Goal: Information Seeking & Learning: Learn about a topic

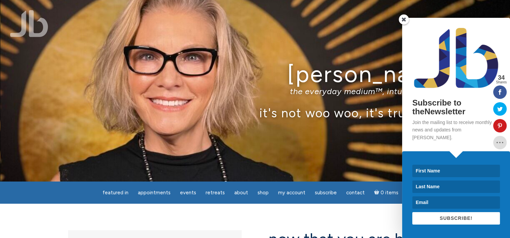
click at [403, 25] on span at bounding box center [404, 19] width 10 height 10
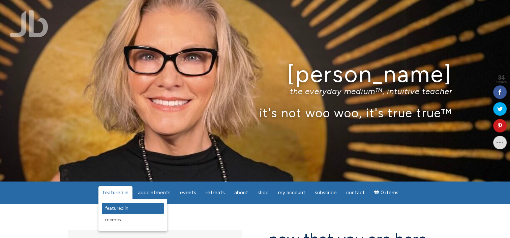
click at [116, 212] on span "featured in" at bounding box center [116, 209] width 23 height 6
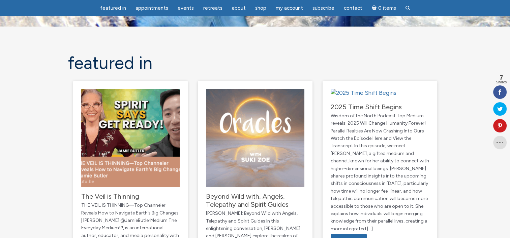
scroll to position [27, 0]
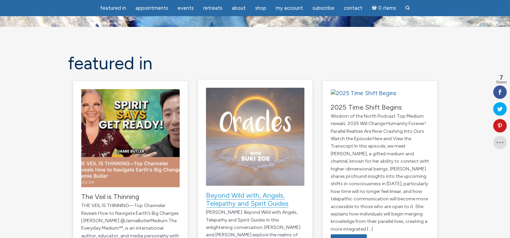
click at [254, 208] on link "Beyond Wild with, Angels, Telepathy and Spirit Guides" at bounding box center [247, 200] width 83 height 17
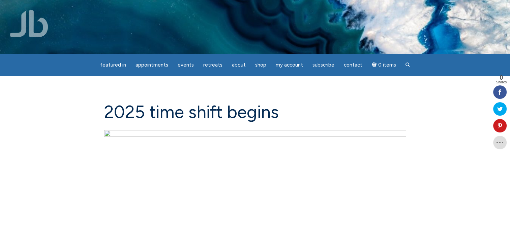
click at [182, 142] on img "main" at bounding box center [254, 214] width 301 height 169
click at [182, 144] on img "main" at bounding box center [254, 214] width 301 height 169
click at [245, 216] on img "main" at bounding box center [254, 214] width 301 height 169
click at [255, 217] on img "main" at bounding box center [254, 214] width 301 height 169
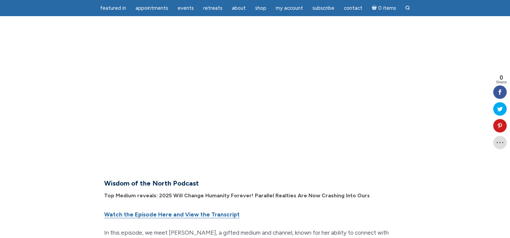
scroll to position [107, 0]
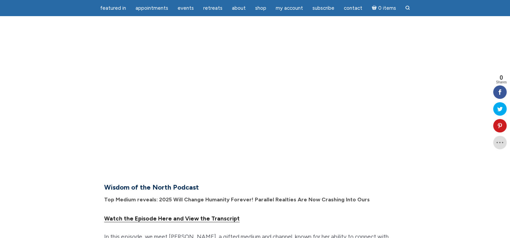
click at [109, 219] on link "Watch the Episode Here and View the Transcript" at bounding box center [171, 219] width 135 height 7
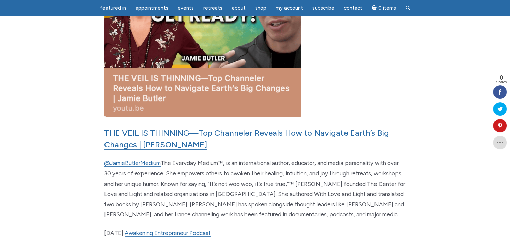
scroll to position [152, 0]
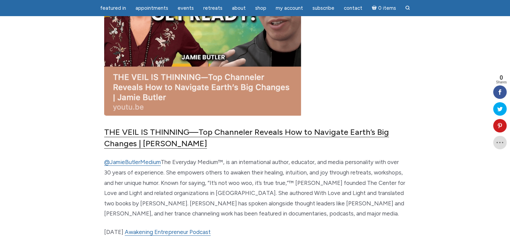
click at [166, 139] on link "THE VEIL IS THINNING—Top Channeler Reveals How to Navigate Earth’s Big Changes …" at bounding box center [246, 138] width 285 height 22
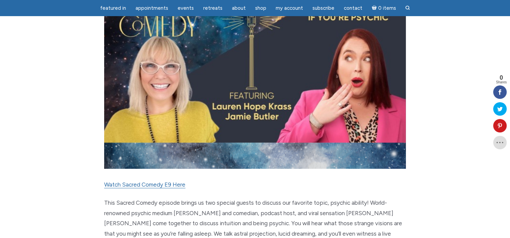
scroll to position [184, 0]
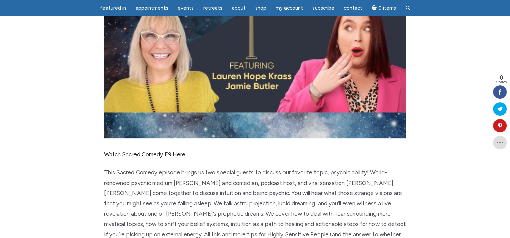
click at [158, 154] on link "Watch Sacred Comedy E9 Here" at bounding box center [144, 154] width 81 height 7
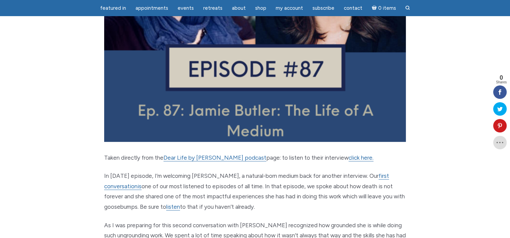
scroll to position [146, 0]
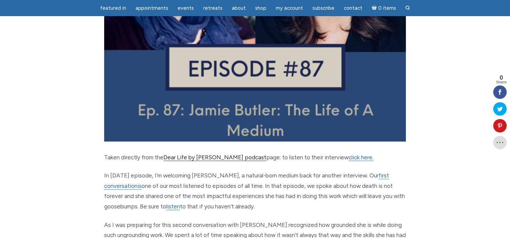
click at [205, 155] on link "Dear Life by [PERSON_NAME] podcast" at bounding box center [214, 157] width 103 height 7
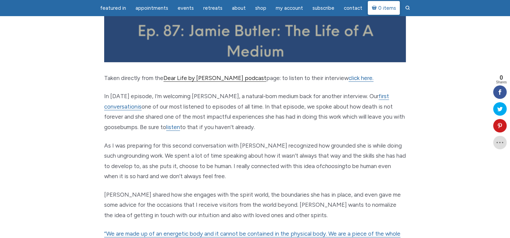
scroll to position [226, 0]
